Goal: Obtain resource: Obtain resource

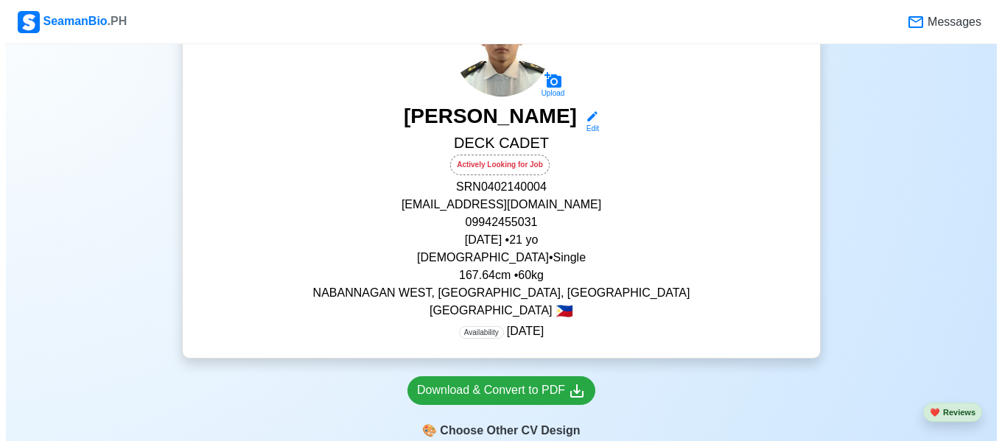
scroll to position [320, 0]
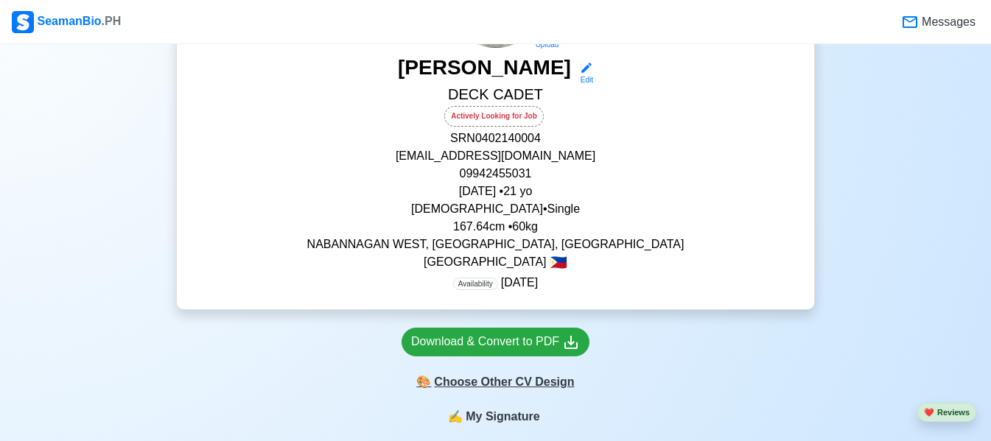
click at [505, 388] on div "🎨 Choose Other CV Design" at bounding box center [496, 382] width 188 height 28
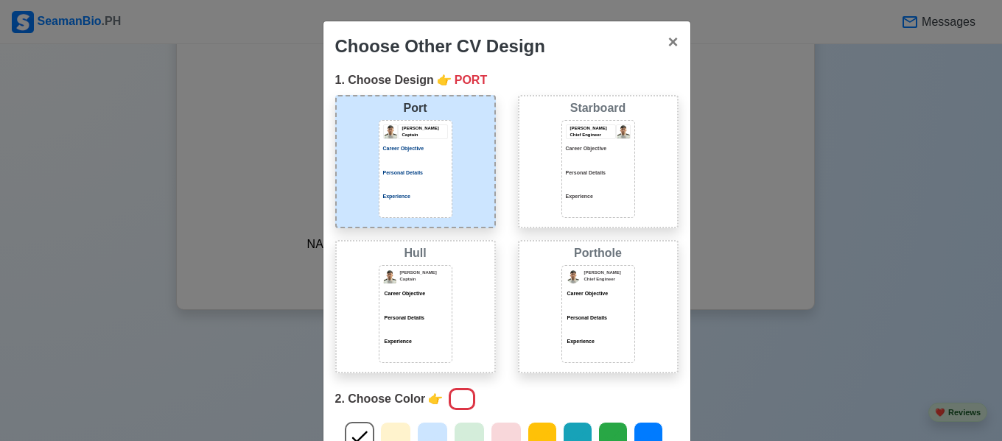
click at [567, 186] on div at bounding box center [598, 183] width 65 height 7
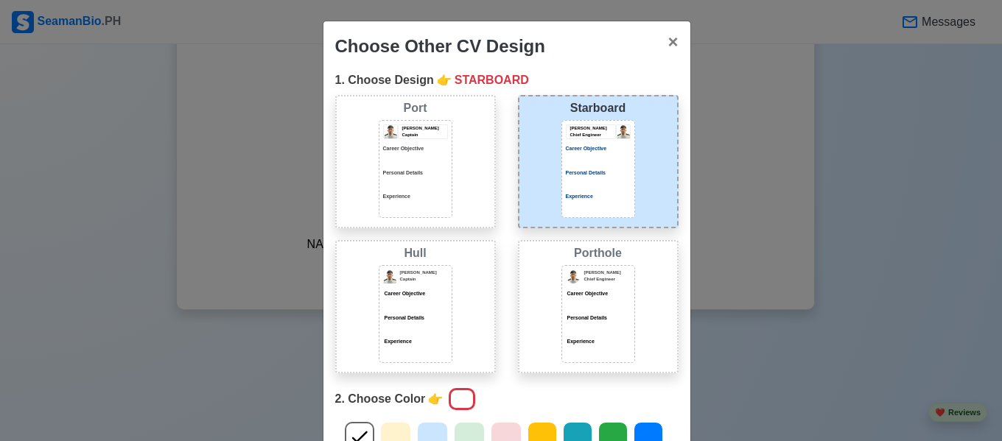
scroll to position [179, 0]
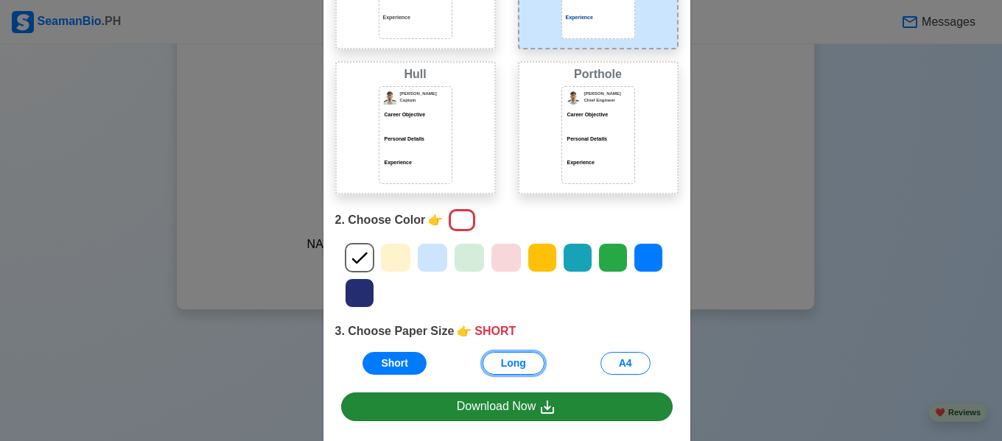
drag, startPoint x: 508, startPoint y: 359, endPoint x: 514, endPoint y: 402, distance: 43.8
click at [514, 402] on div "Choose Other CV Design × Close 1. Choose Design 👉 STARBOARD Port [PERSON_NAME] …" at bounding box center [507, 161] width 368 height 638
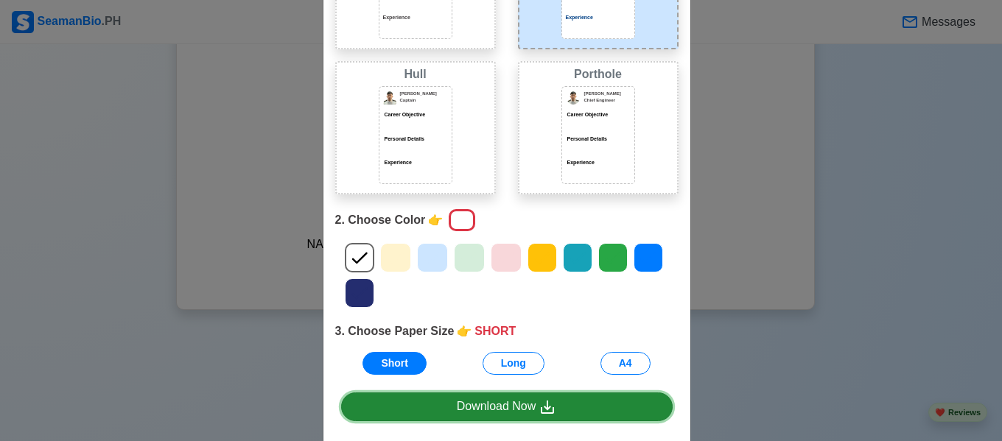
click at [514, 402] on div "Download Now" at bounding box center [507, 407] width 100 height 18
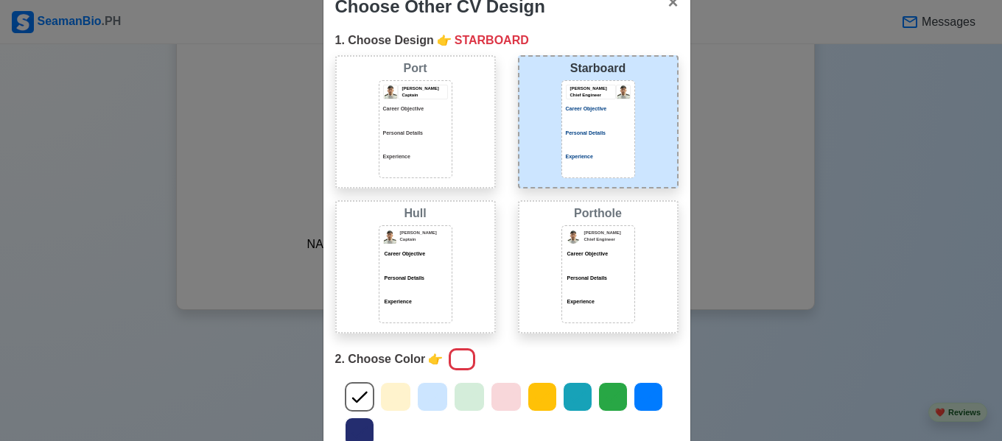
scroll to position [239, 0]
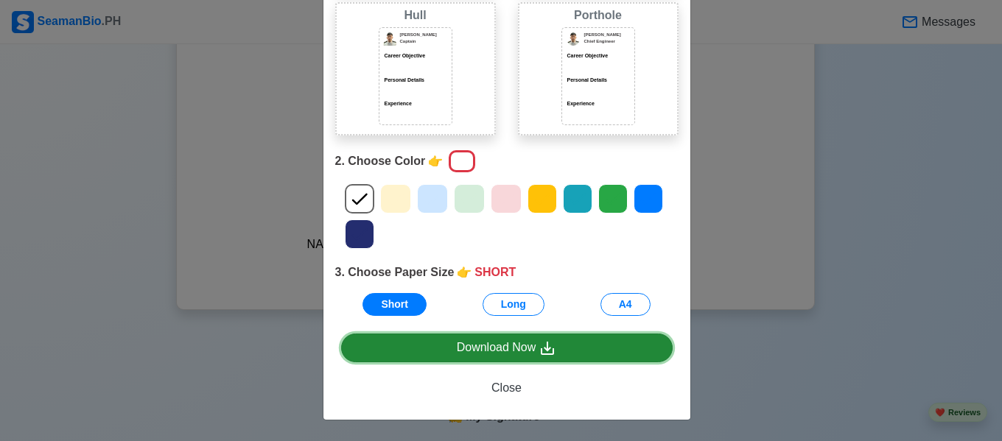
click at [508, 339] on div "Download Now" at bounding box center [507, 348] width 100 height 18
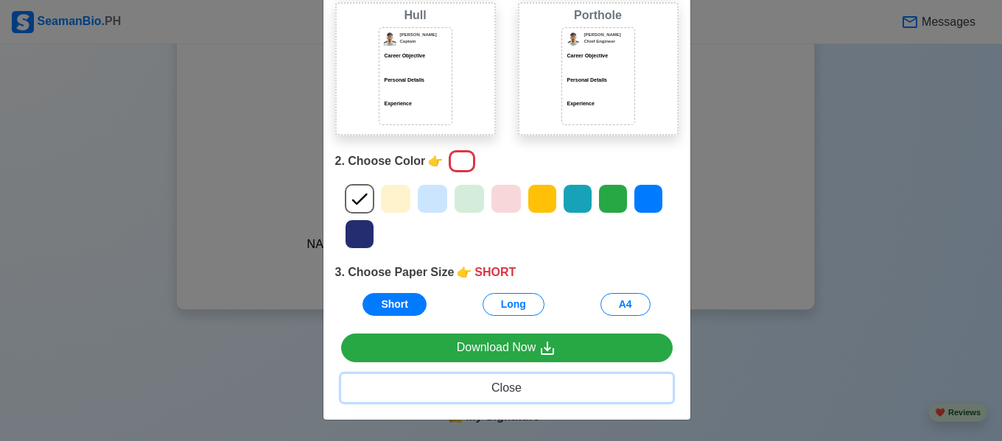
click at [578, 384] on button "Close" at bounding box center [507, 388] width 332 height 28
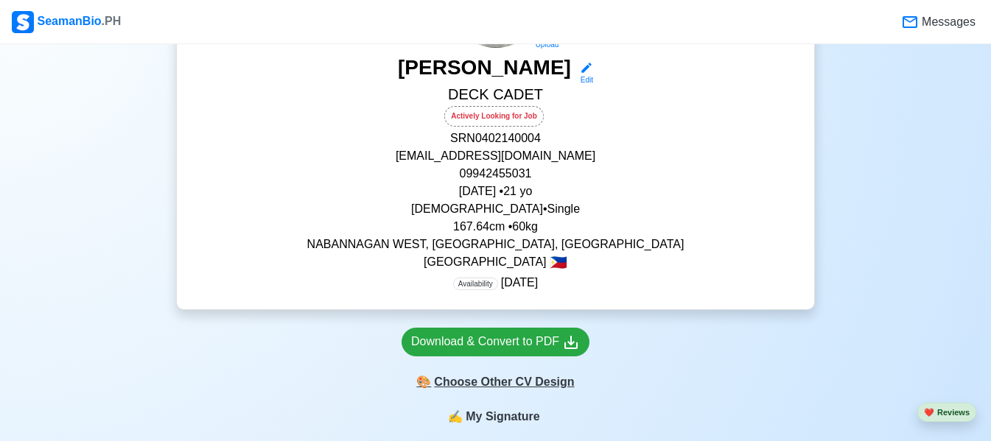
drag, startPoint x: 536, startPoint y: 386, endPoint x: 493, endPoint y: 394, distance: 44.2
click at [493, 394] on div "Download & Convert to PDF 🎨 Choose Other CV Design" at bounding box center [495, 359] width 639 height 98
click at [493, 394] on div "🎨 Choose Other CV Design" at bounding box center [496, 382] width 188 height 28
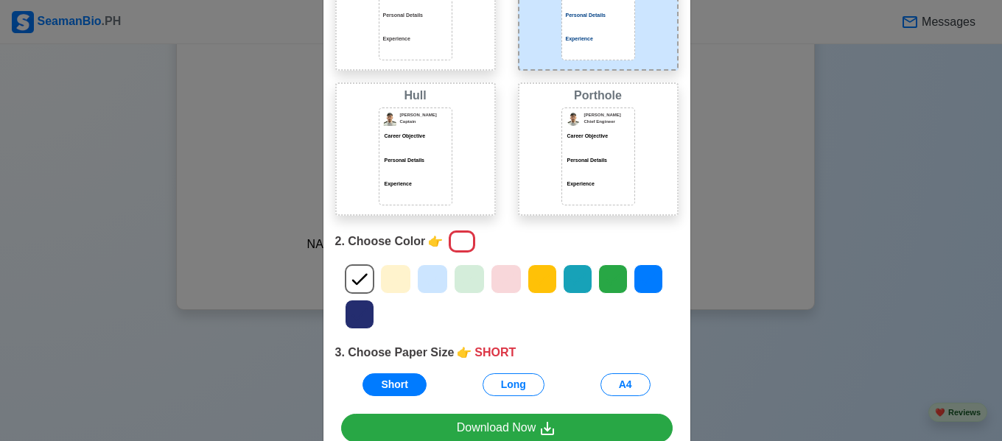
scroll to position [164, 0]
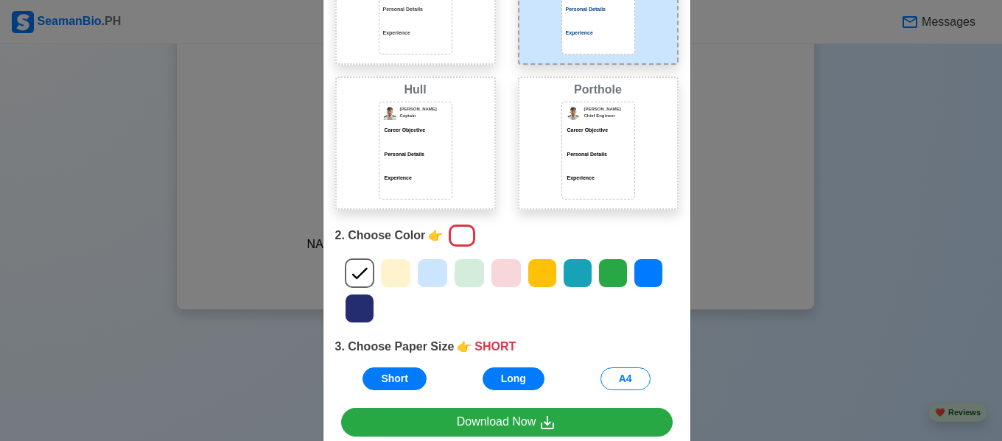
click at [497, 386] on div "1. Choose Design 👉 STARBOARD Port [PERSON_NAME] Captain Career Objective Person…" at bounding box center [506, 155] width 367 height 494
click at [497, 386] on button "Long" at bounding box center [514, 379] width 62 height 23
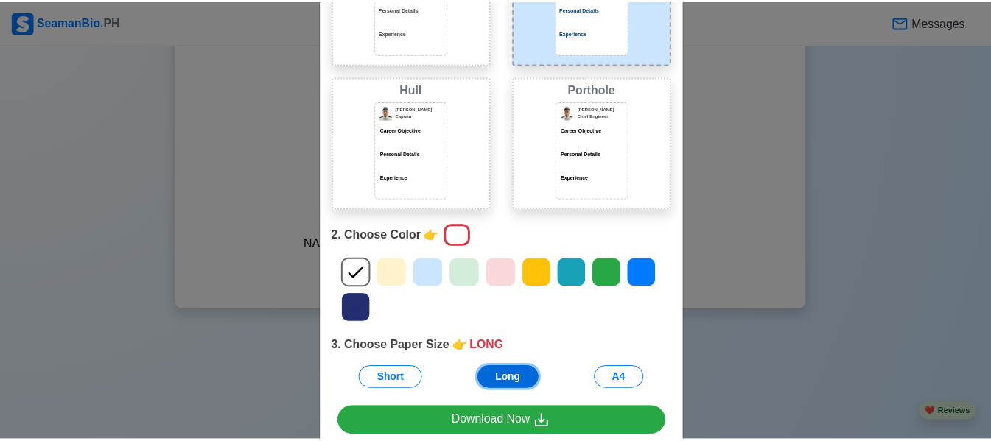
scroll to position [228, 0]
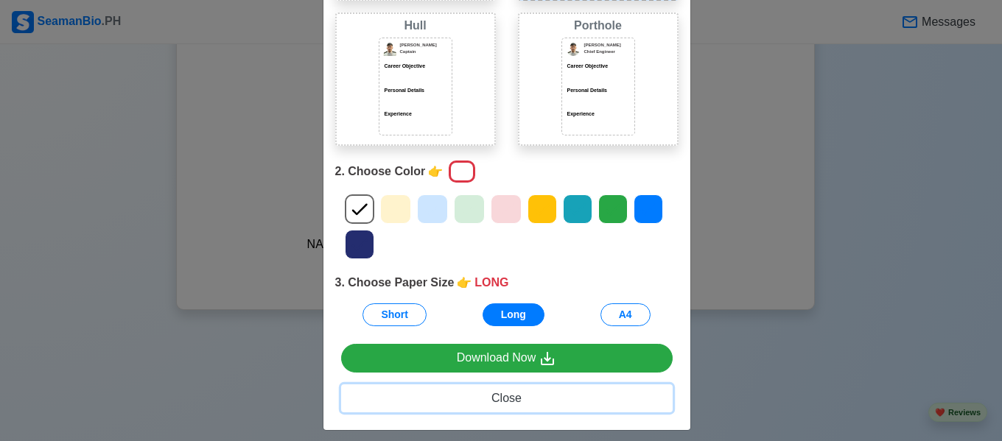
click at [503, 404] on span "Close" at bounding box center [506, 398] width 30 height 13
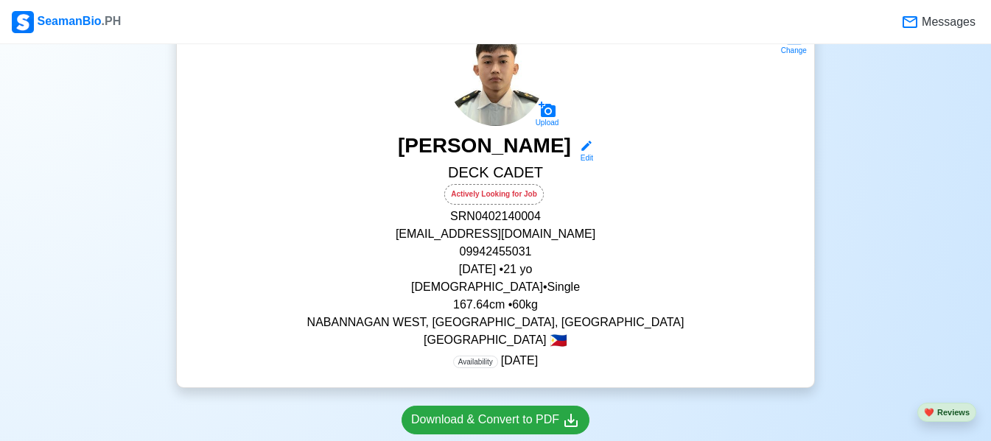
scroll to position [151, 0]
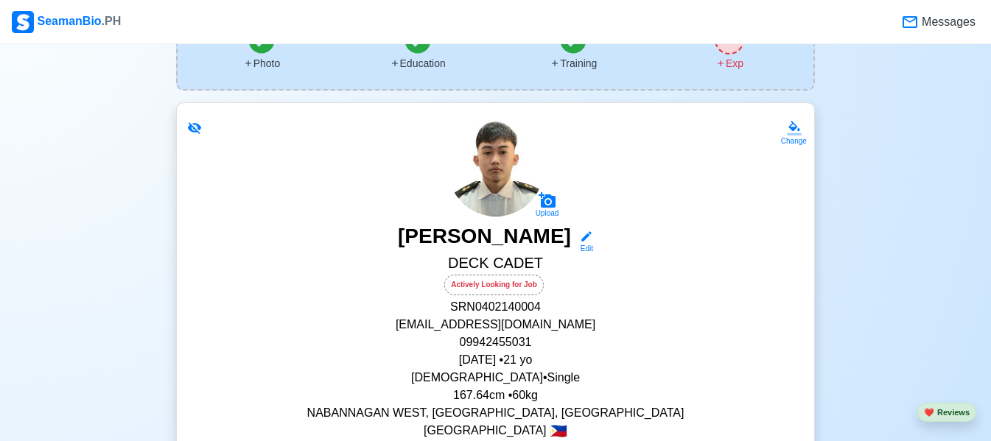
click at [189, 132] on icon at bounding box center [194, 128] width 15 height 15
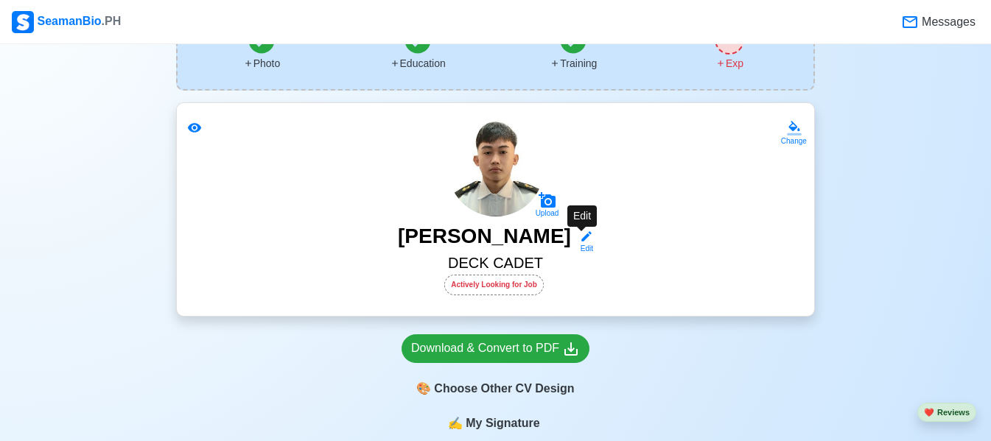
click at [580, 243] on icon at bounding box center [586, 236] width 13 height 13
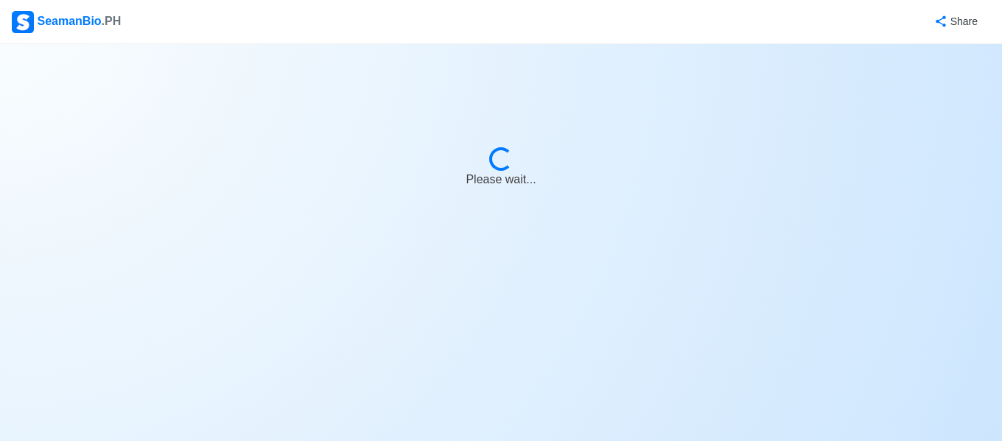
select select "Actively Looking for Job"
select select "Visible for Hiring"
select select "Single"
select select "[DEMOGRAPHIC_DATA]"
select select "PH"
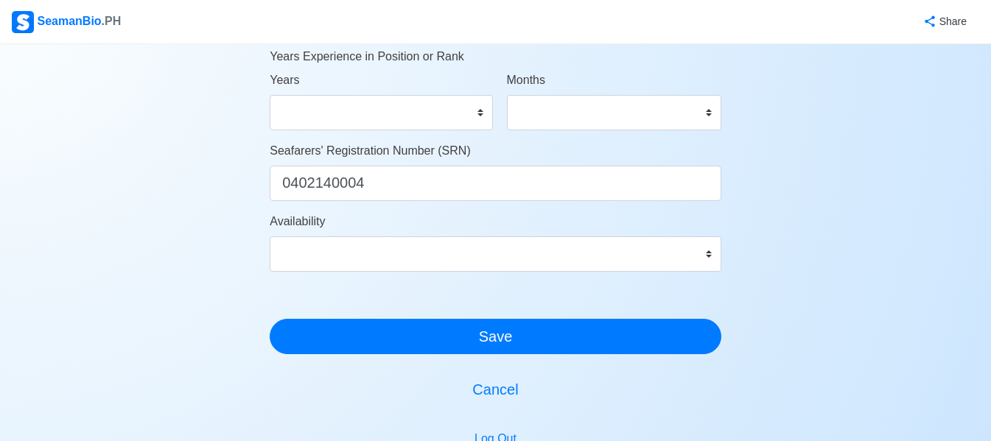
scroll to position [855, 0]
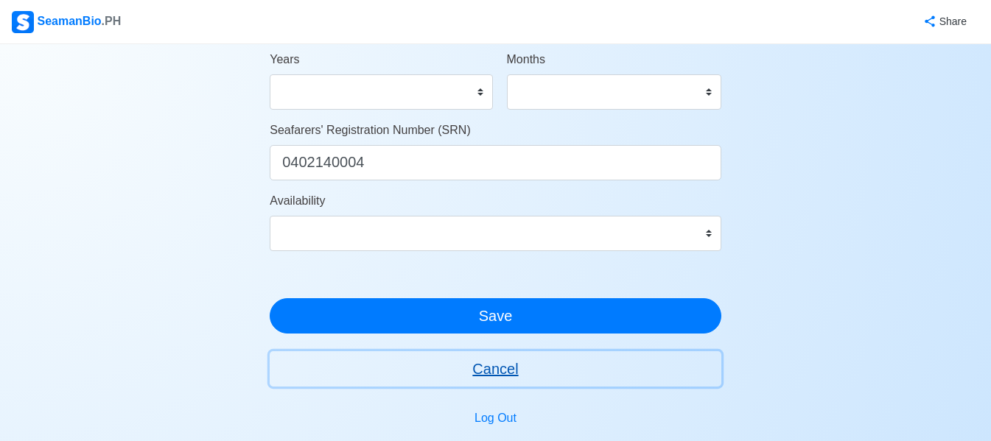
click at [505, 365] on button "Cancel" at bounding box center [496, 368] width 452 height 35
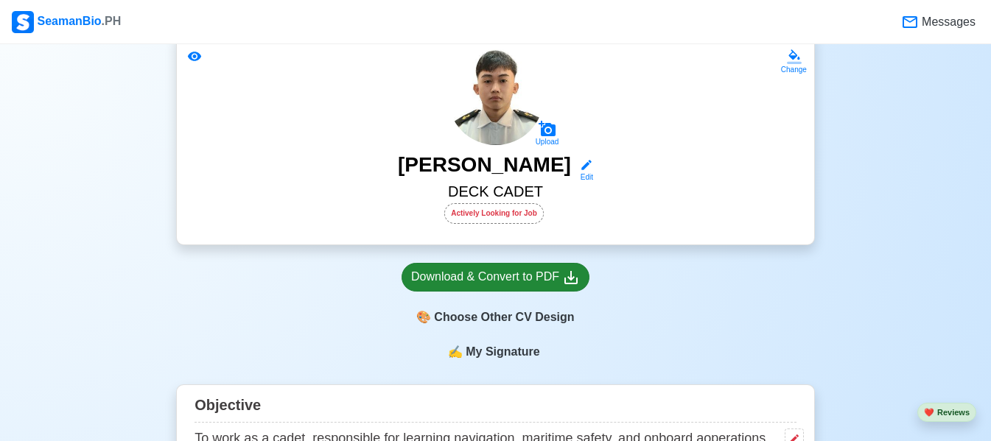
scroll to position [223, 0]
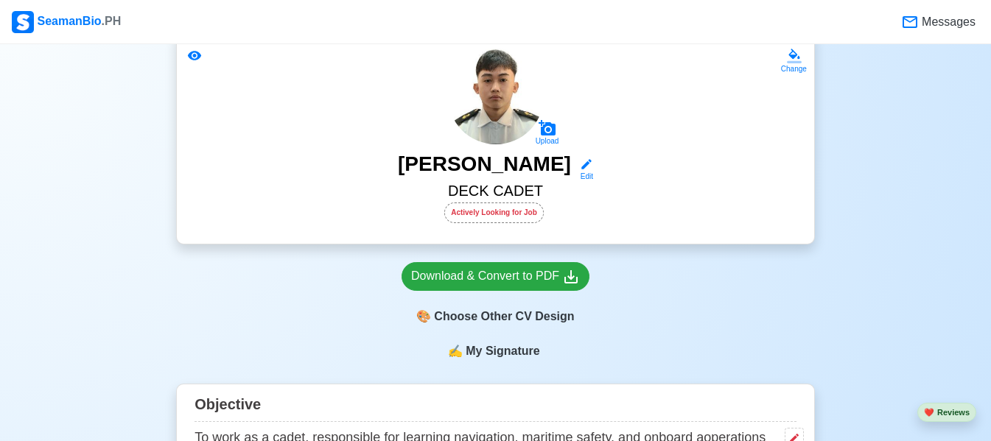
click at [507, 363] on div "✍️ My Signature" at bounding box center [495, 360] width 639 height 35
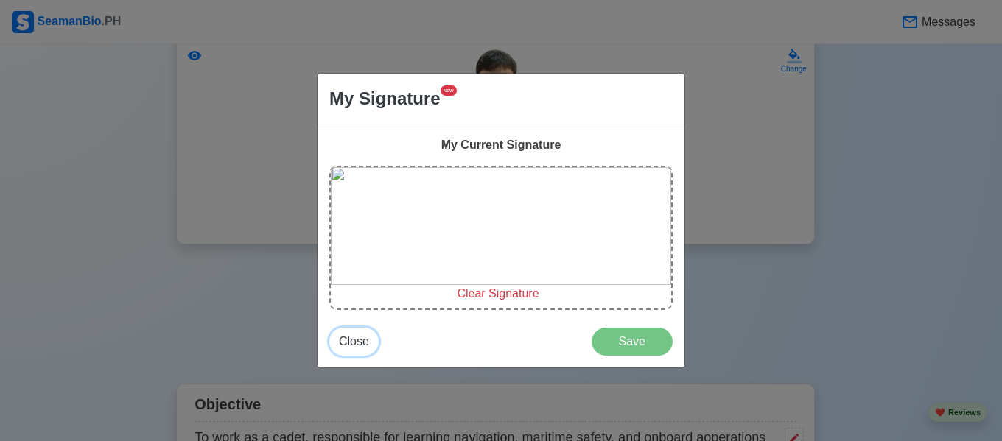
click at [358, 348] on span "Close" at bounding box center [354, 341] width 30 height 13
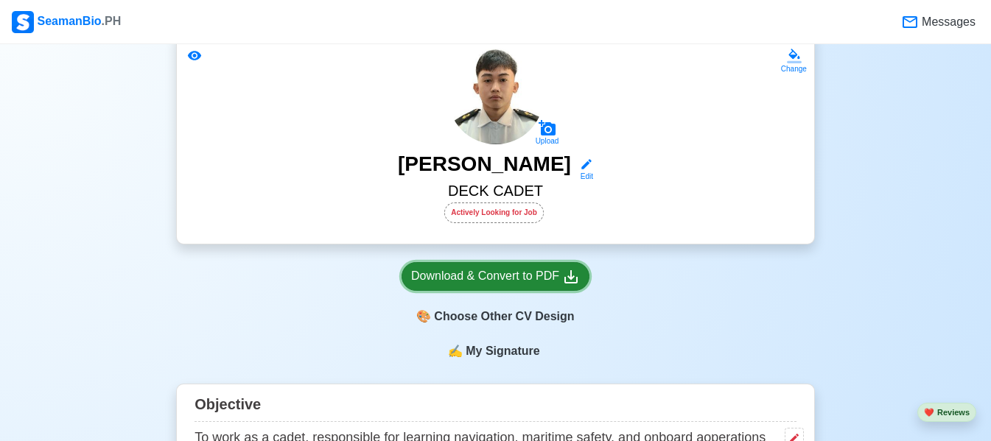
click at [457, 270] on div "Download & Convert to PDF" at bounding box center [495, 276] width 169 height 18
click at [532, 276] on div "Download & Convert to PDF" at bounding box center [495, 276] width 169 height 18
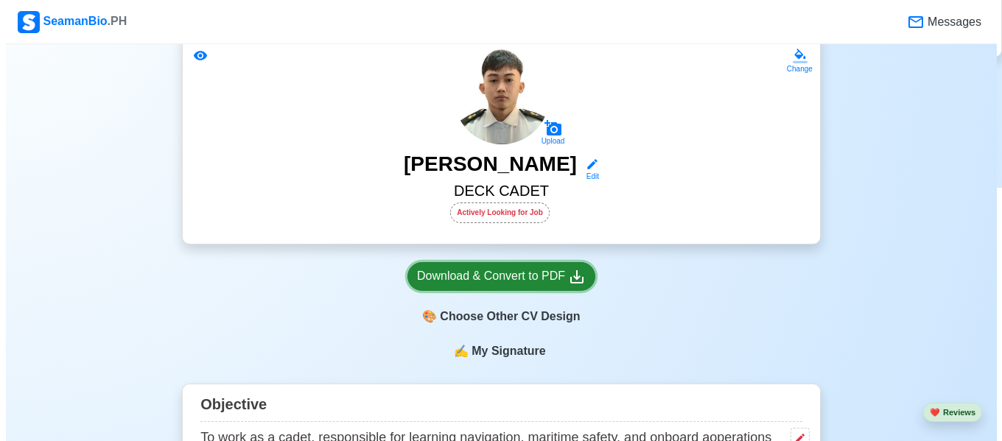
scroll to position [271, 0]
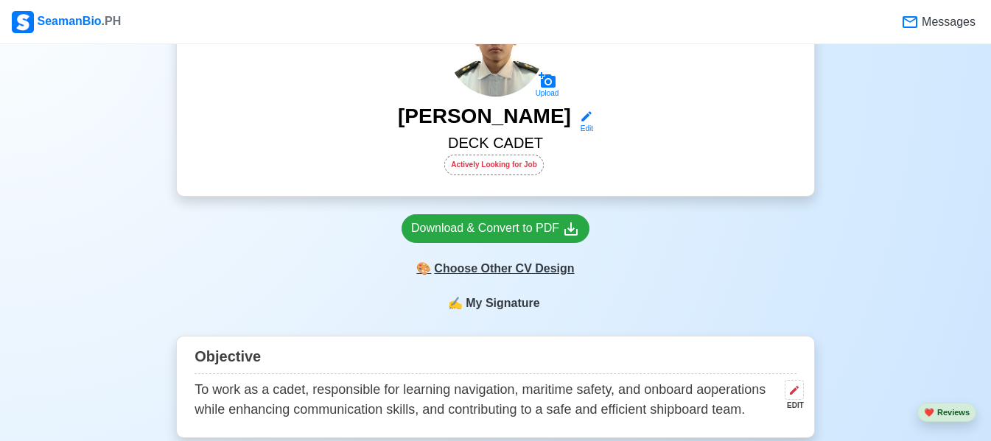
click at [533, 274] on div "🎨 Choose Other CV Design" at bounding box center [496, 269] width 188 height 28
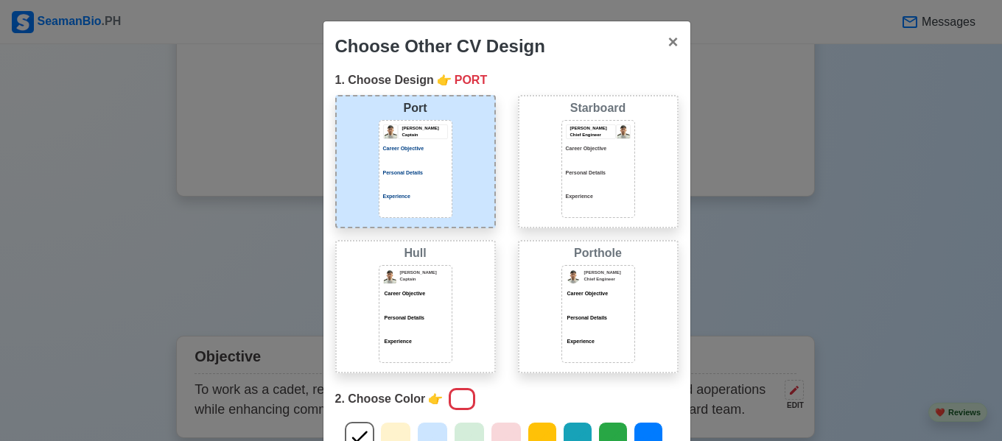
click at [575, 202] on div "Experience" at bounding box center [598, 202] width 65 height 18
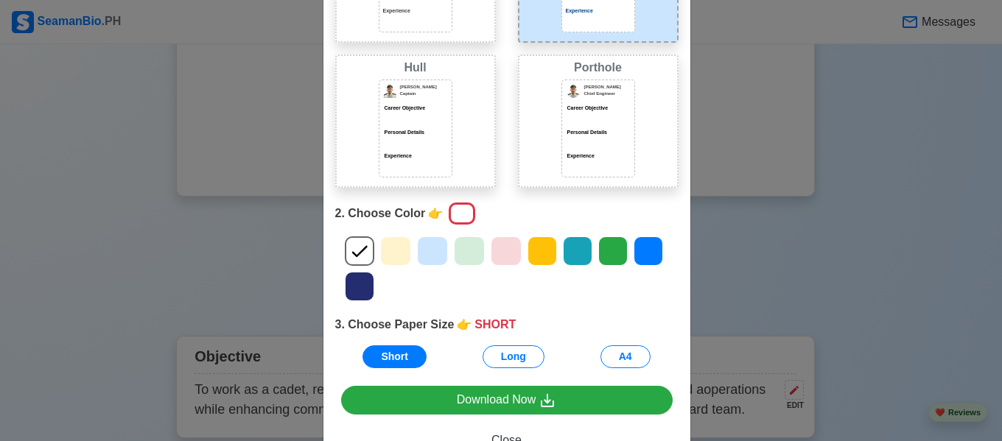
scroll to position [186, 0]
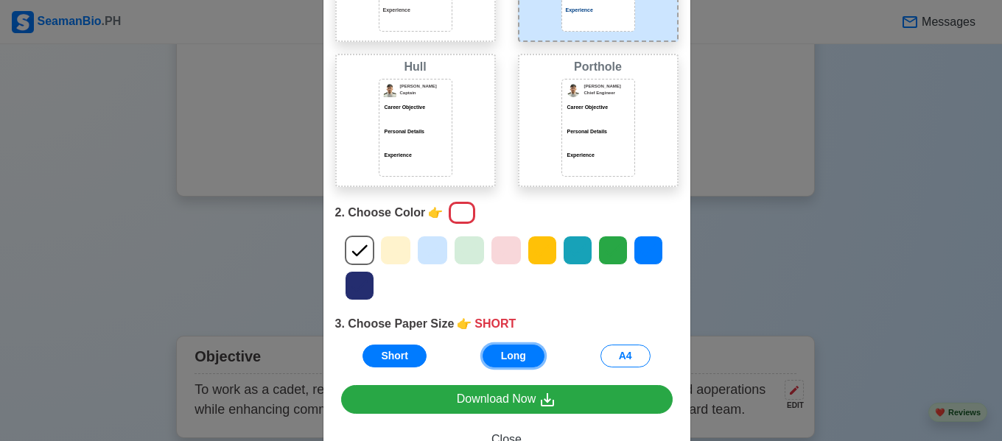
click at [498, 360] on button "Long" at bounding box center [514, 356] width 62 height 23
click at [438, 253] on div at bounding box center [432, 250] width 31 height 29
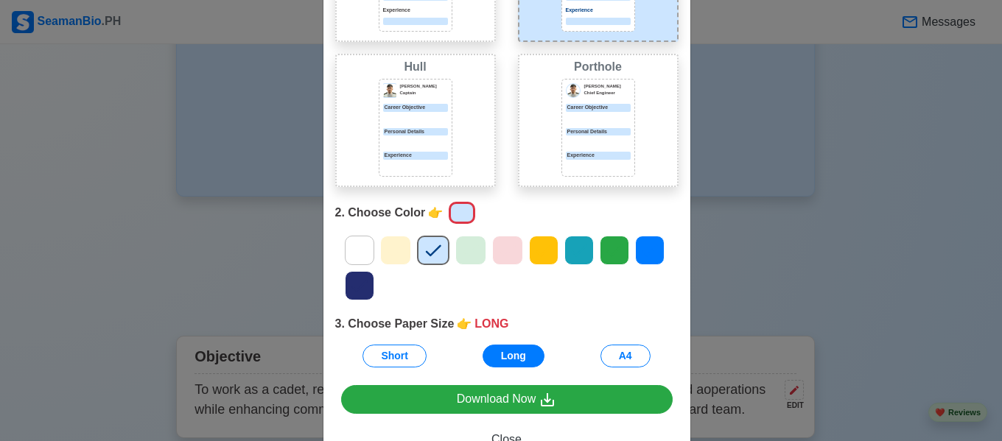
click at [354, 286] on icon at bounding box center [360, 286] width 22 height 22
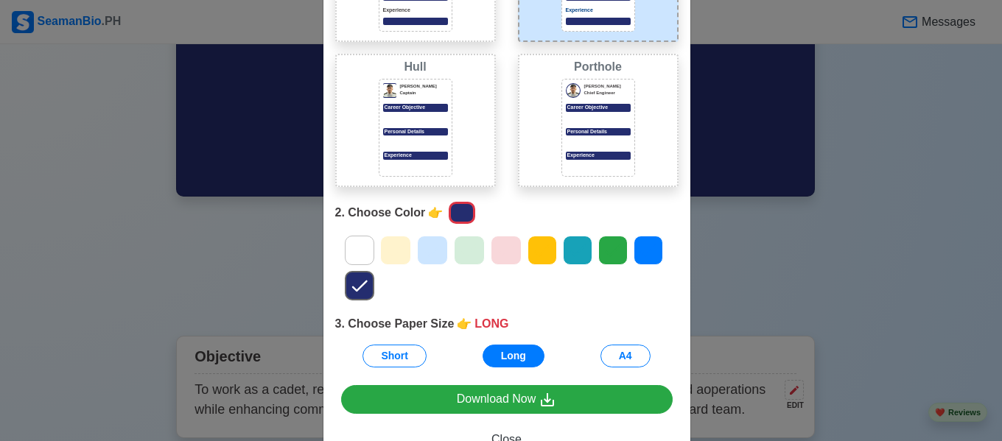
click at [353, 248] on icon at bounding box center [360, 250] width 22 height 22
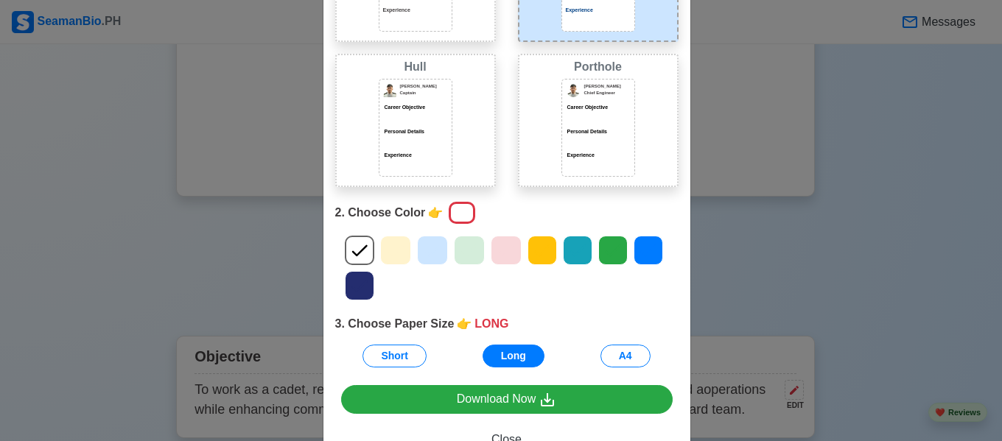
click at [351, 284] on icon at bounding box center [360, 286] width 22 height 22
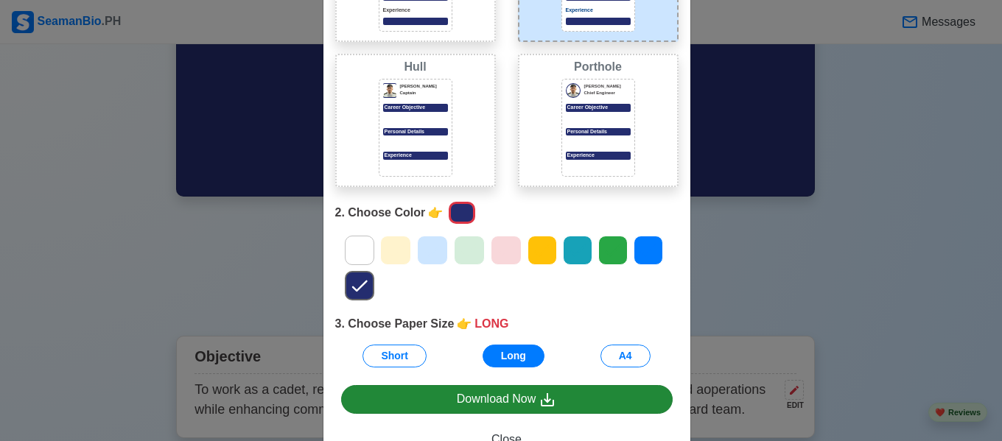
drag, startPoint x: 472, startPoint y: 378, endPoint x: 484, endPoint y: 402, distance: 27.0
click at [484, 402] on div "Choose Other CV Design × Close 1. Choose Design 👉 STARBOARD Port [PERSON_NAME] …" at bounding box center [507, 153] width 368 height 638
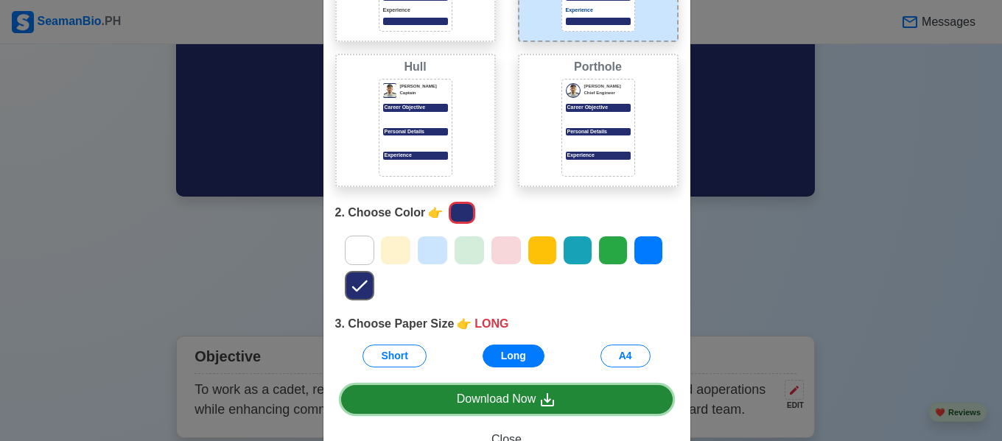
click at [484, 402] on div "Download Now" at bounding box center [507, 400] width 100 height 18
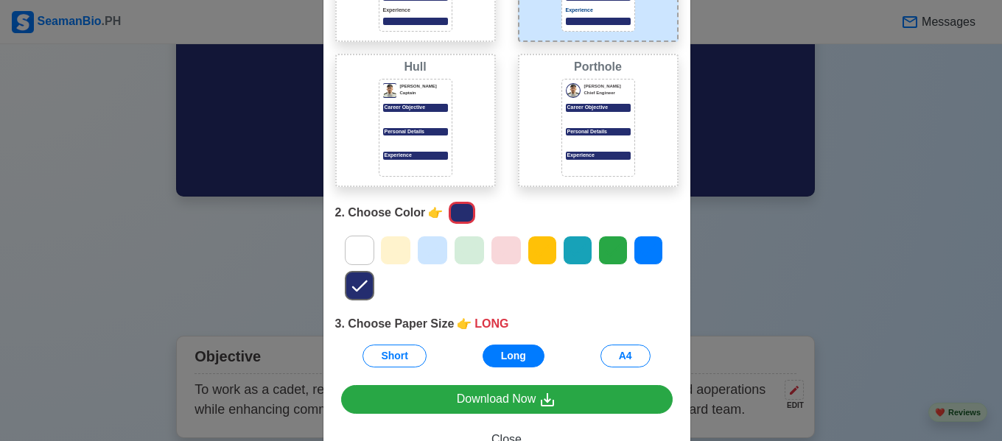
click at [353, 262] on div at bounding box center [359, 250] width 29 height 29
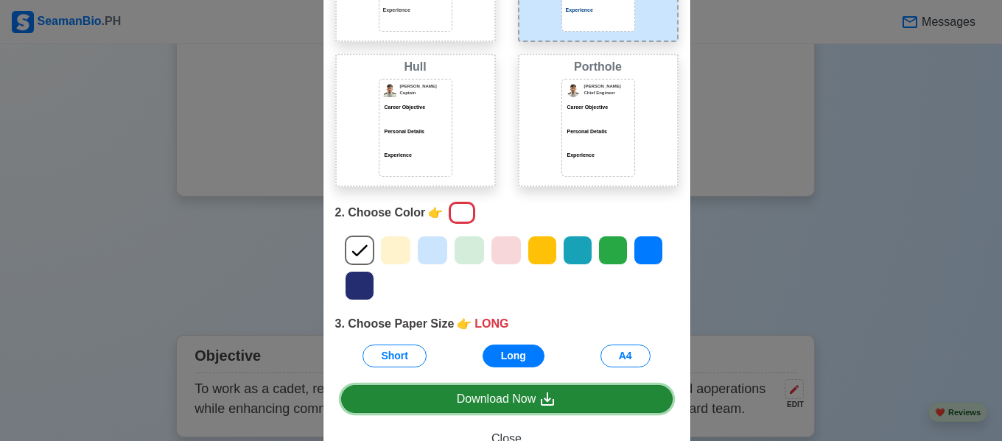
click at [443, 398] on link "Download Now" at bounding box center [507, 399] width 332 height 28
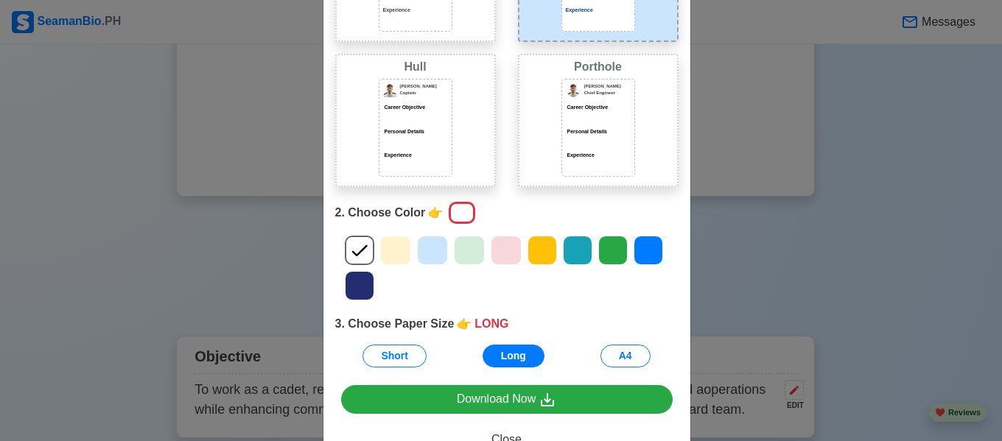
click at [365, 250] on div at bounding box center [359, 250] width 29 height 29
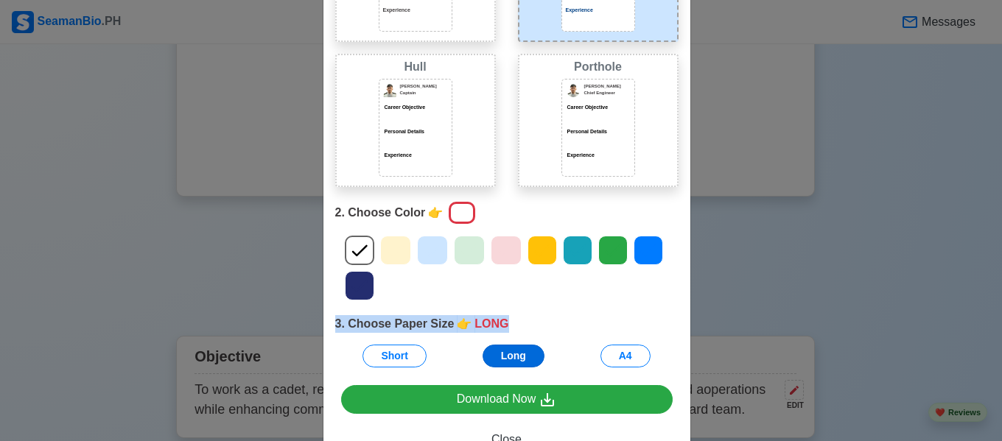
drag, startPoint x: 365, startPoint y: 250, endPoint x: 500, endPoint y: 356, distance: 172.2
click at [500, 356] on div "1. Choose Design 👉 STARBOARD Port [PERSON_NAME] Captain Career Objective Person…" at bounding box center [506, 132] width 367 height 494
click at [500, 356] on button "Long" at bounding box center [514, 356] width 62 height 23
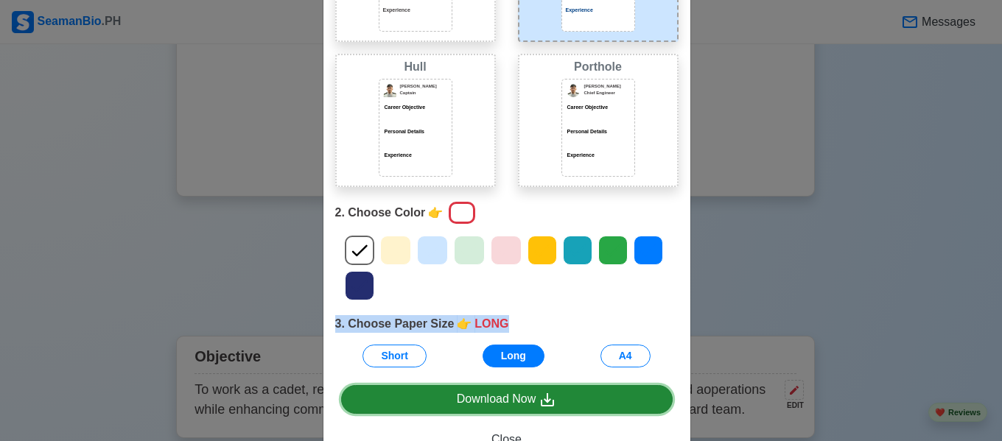
click at [503, 402] on div "Download Now" at bounding box center [507, 400] width 100 height 18
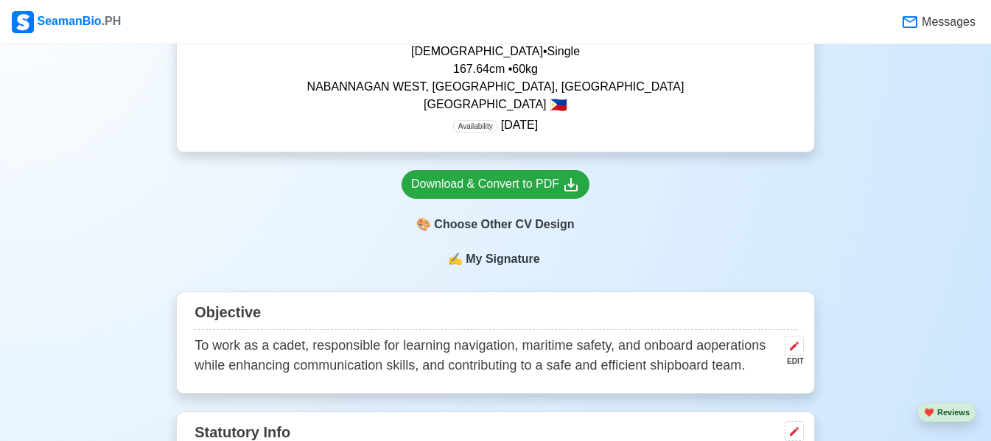
scroll to position [488, 0]
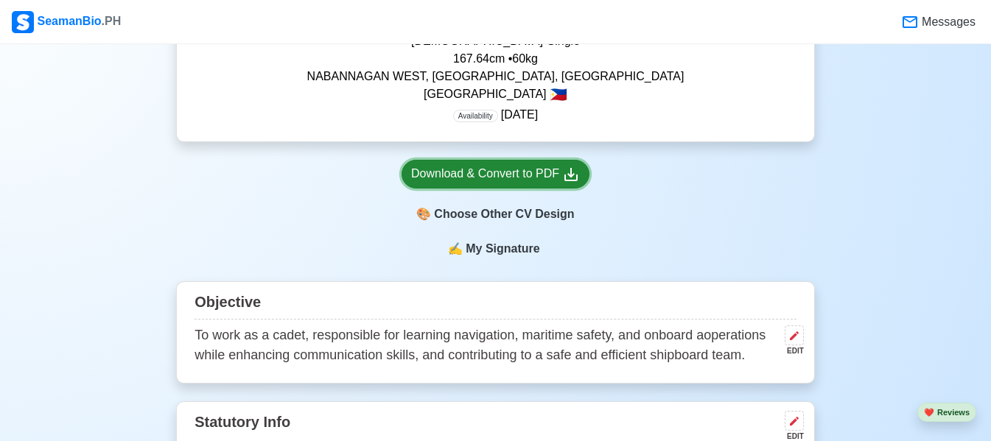
click at [549, 183] on div "Download & Convert to PDF" at bounding box center [495, 174] width 169 height 18
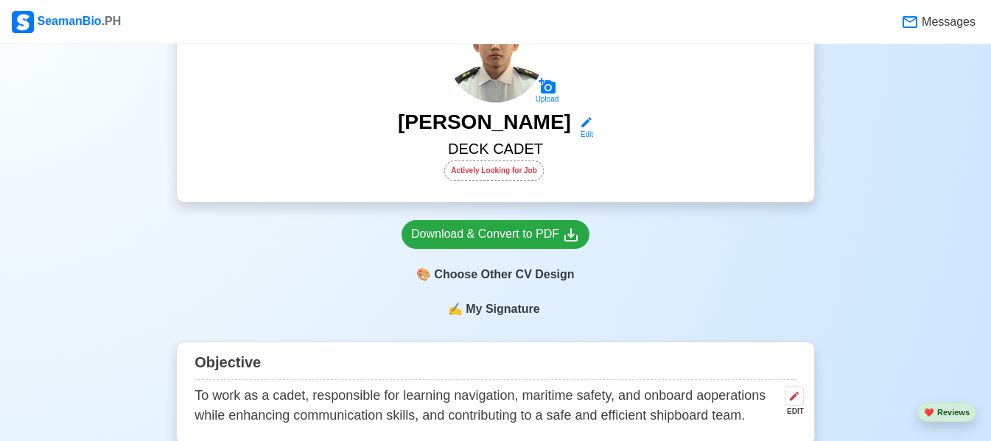
scroll to position [321, 0]
